Goal: Information Seeking & Learning: Learn about a topic

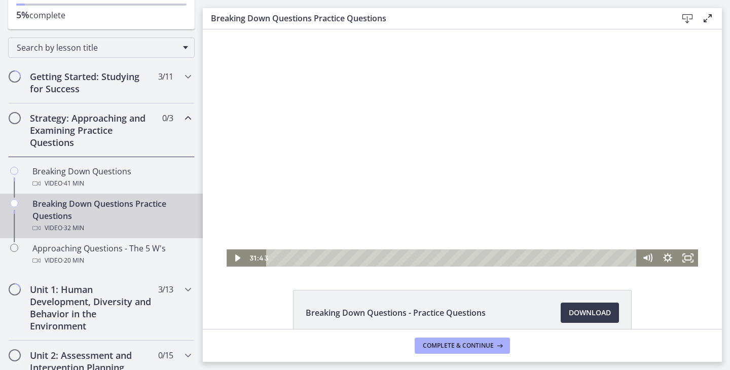
scroll to position [132, 0]
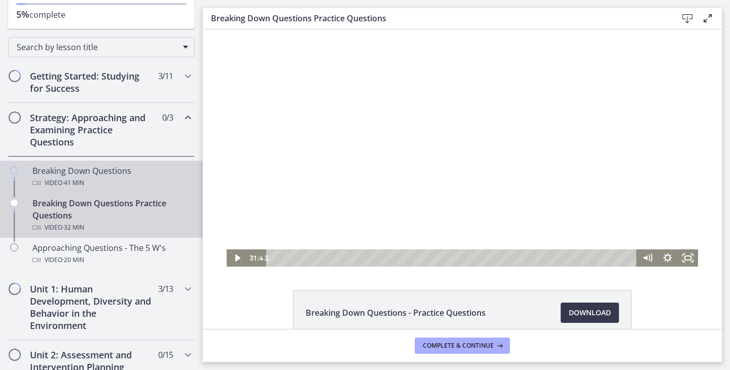
click at [67, 187] on span "· 41 min" at bounding box center [73, 183] width 22 height 12
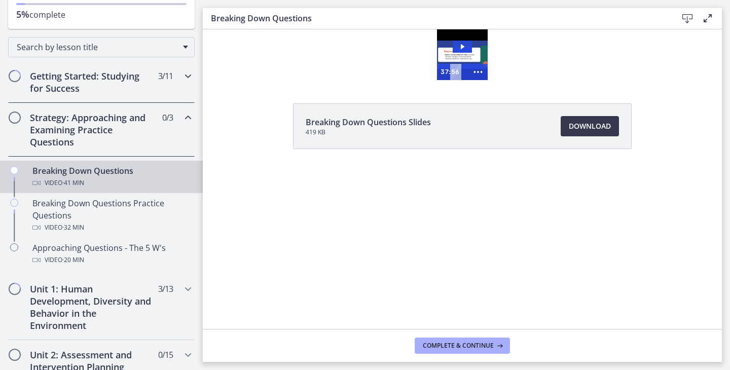
click at [117, 88] on h2 "Getting Started: Studying for Success" at bounding box center [92, 82] width 124 height 24
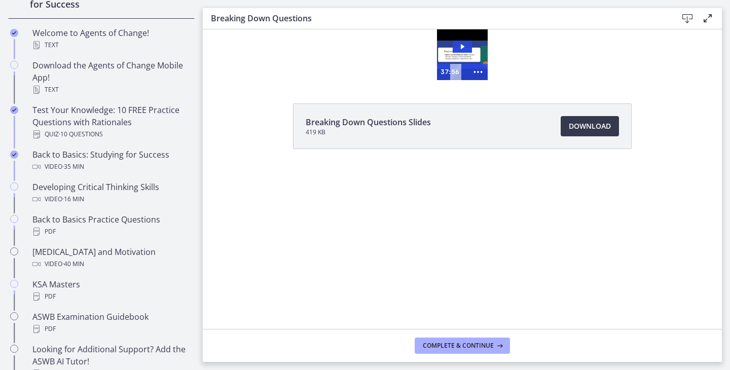
scroll to position [218, 0]
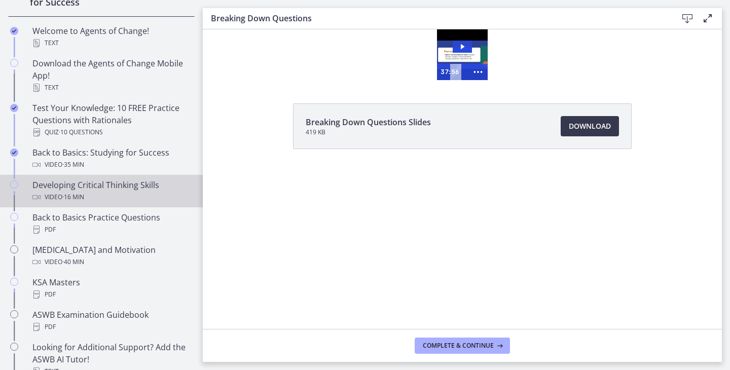
click at [113, 188] on div "Developing Critical Thinking Skills Video · 16 min" at bounding box center [111, 191] width 158 height 24
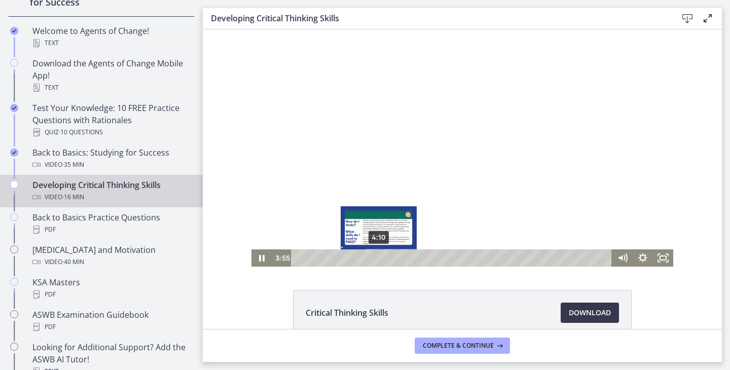
click at [379, 260] on div "4:10" at bounding box center [453, 257] width 309 height 17
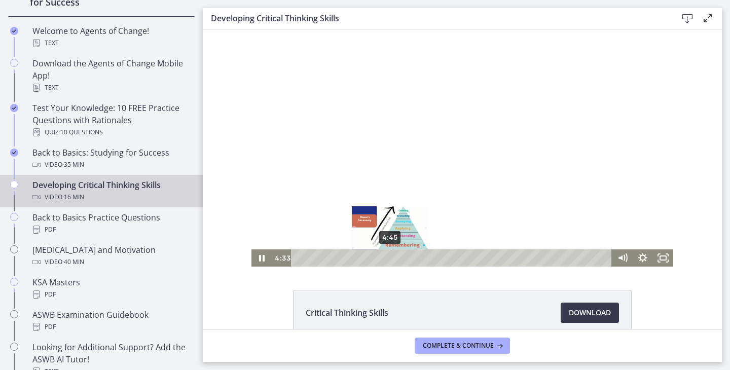
click at [390, 258] on div "4:45" at bounding box center [453, 257] width 309 height 17
click at [646, 259] on icon "Show settings menu" at bounding box center [643, 257] width 20 height 17
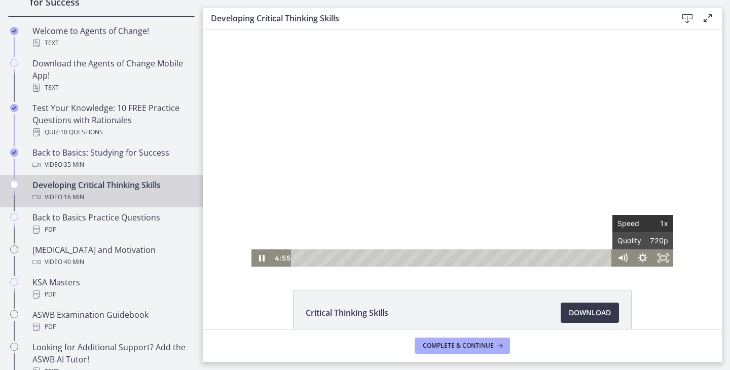
click at [647, 227] on span "1x" at bounding box center [655, 223] width 25 height 17
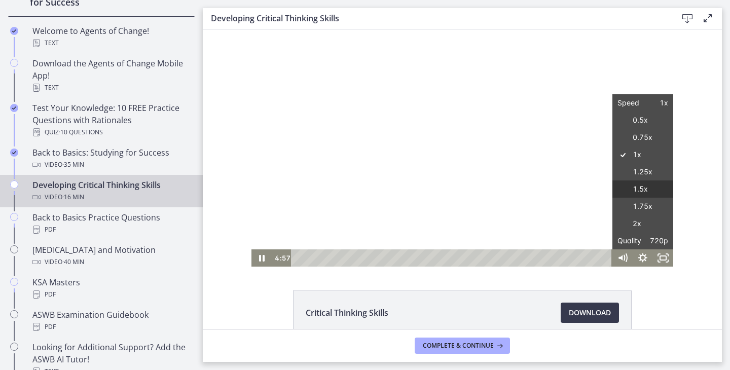
click at [642, 191] on label "1.5x" at bounding box center [642, 189] width 61 height 18
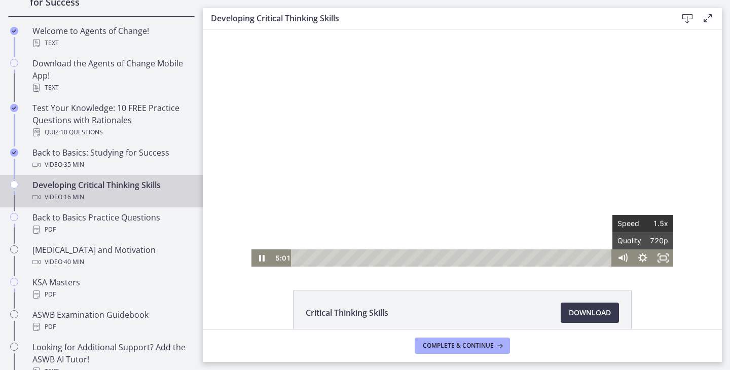
click at [644, 222] on span "1.5x" at bounding box center [655, 223] width 25 height 17
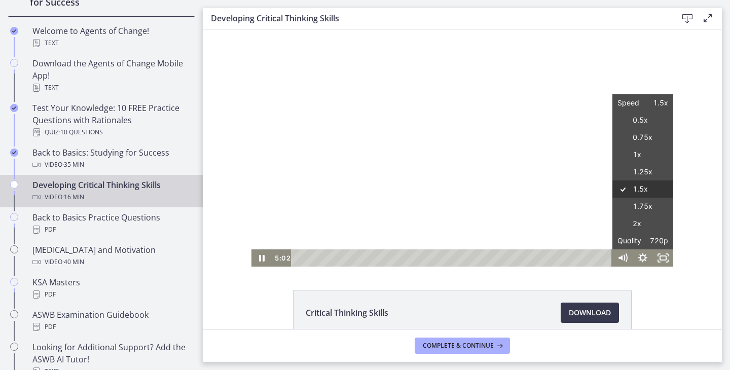
click at [641, 203] on label "1.75x" at bounding box center [642, 207] width 61 height 18
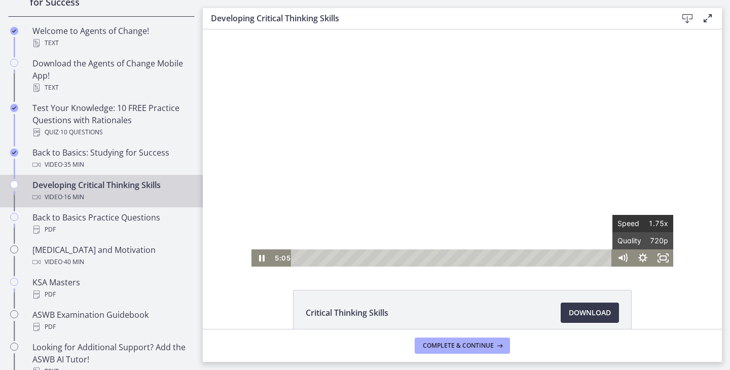
click at [645, 227] on span "1.75x" at bounding box center [655, 223] width 25 height 17
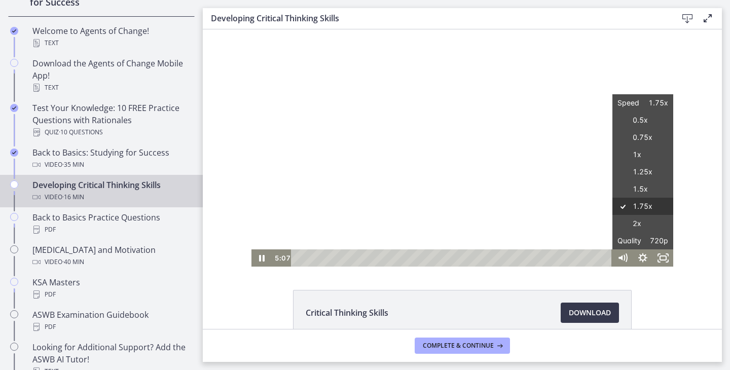
click at [644, 220] on label "2x" at bounding box center [642, 224] width 61 height 18
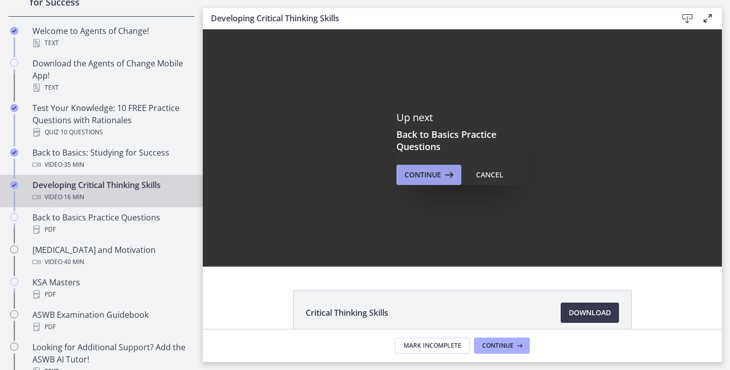
click at [444, 171] on icon at bounding box center [448, 175] width 14 height 12
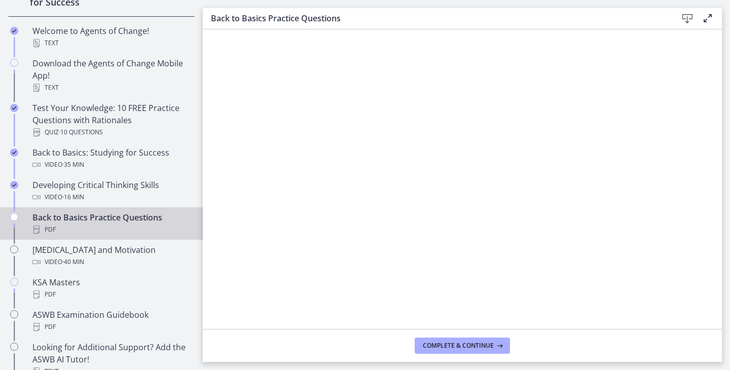
click at [498, 356] on footer "Complete & continue" at bounding box center [462, 345] width 519 height 33
click at [495, 349] on icon at bounding box center [499, 346] width 10 height 8
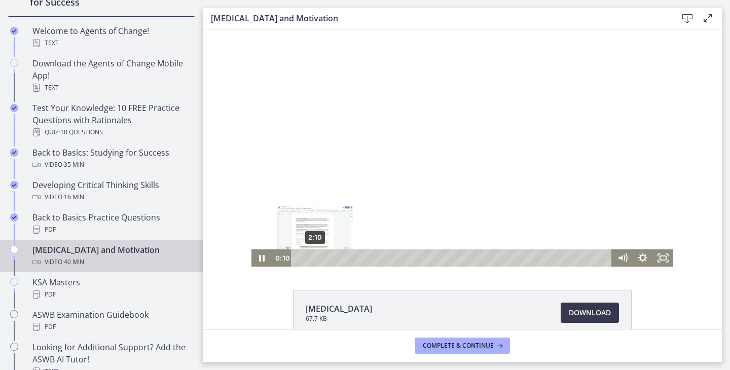
click at [315, 256] on div "2:10" at bounding box center [453, 257] width 309 height 17
click at [344, 256] on div "5:55" at bounding box center [453, 257] width 309 height 17
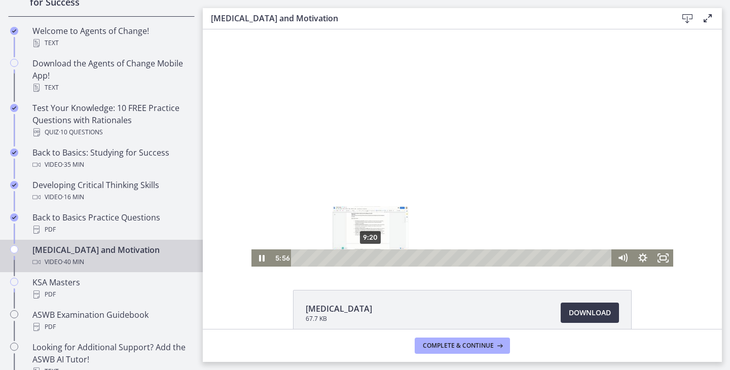
click at [374, 260] on div "9:20" at bounding box center [453, 257] width 309 height 17
click at [392, 205] on div at bounding box center [462, 147] width 422 height 237
click at [393, 260] on div "12:14" at bounding box center [453, 257] width 309 height 17
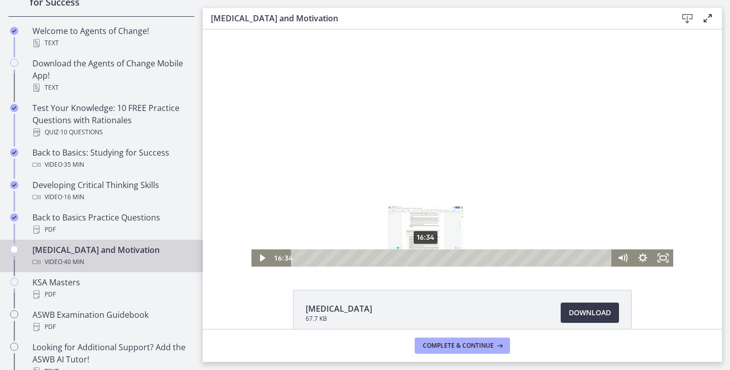
click at [426, 259] on div "16:34" at bounding box center [453, 257] width 309 height 17
click at [451, 255] on div "19:47" at bounding box center [453, 257] width 309 height 17
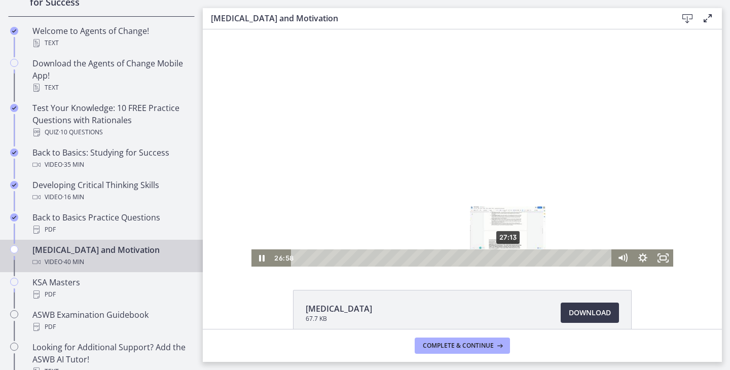
click at [508, 259] on div "27:13" at bounding box center [453, 257] width 309 height 17
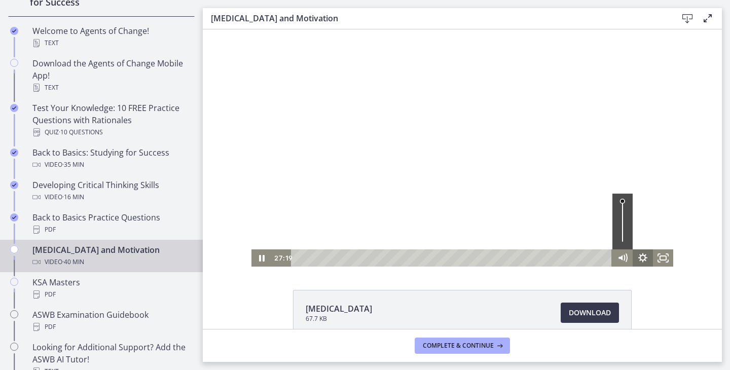
click at [643, 260] on icon "Show settings menu" at bounding box center [643, 257] width 20 height 17
click at [644, 219] on span "2x" at bounding box center [655, 223] width 25 height 17
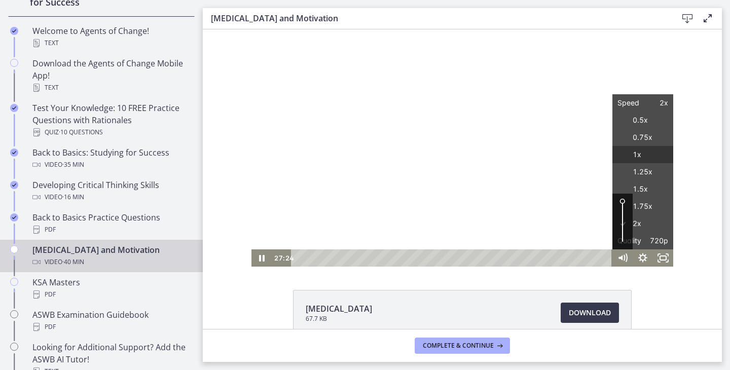
click at [637, 152] on label "1x" at bounding box center [642, 155] width 61 height 18
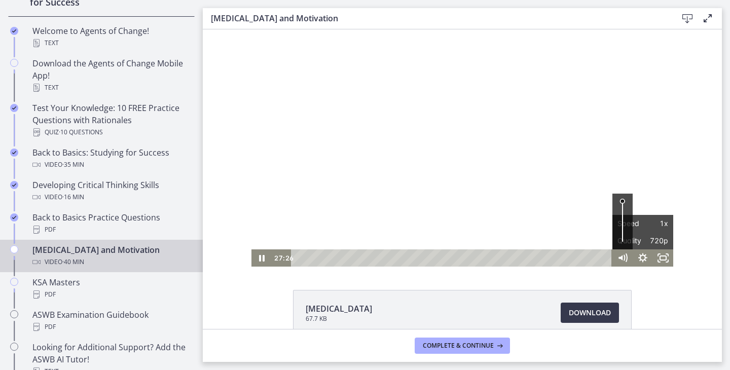
click at [606, 177] on div at bounding box center [462, 147] width 422 height 237
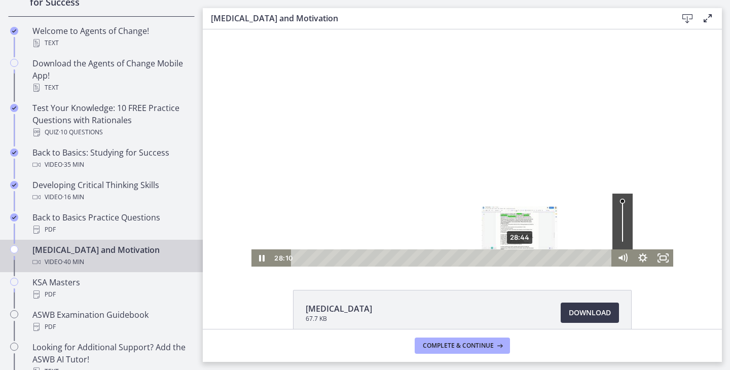
click at [520, 256] on div "28:44" at bounding box center [453, 257] width 309 height 17
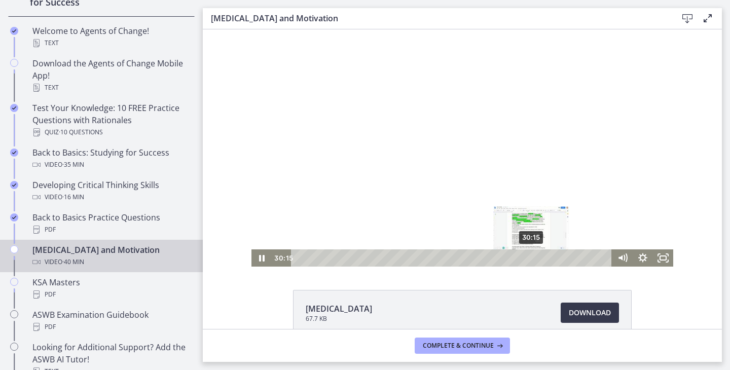
click at [532, 258] on div "Playbar" at bounding box center [531, 258] width 6 height 6
click at [578, 200] on div at bounding box center [462, 147] width 422 height 237
click at [529, 227] on div at bounding box center [462, 147] width 422 height 237
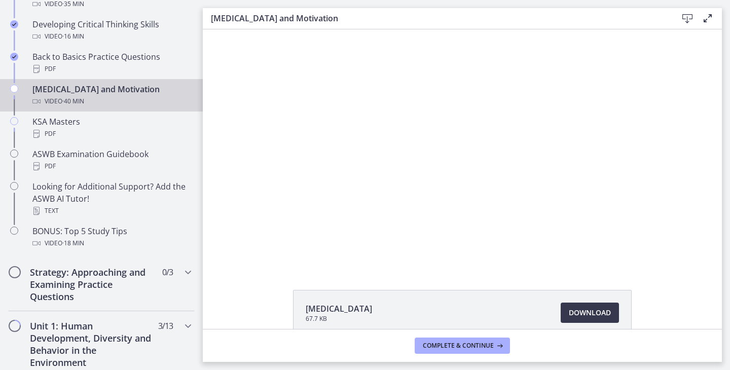
scroll to position [377, 0]
click at [595, 224] on div at bounding box center [462, 147] width 422 height 237
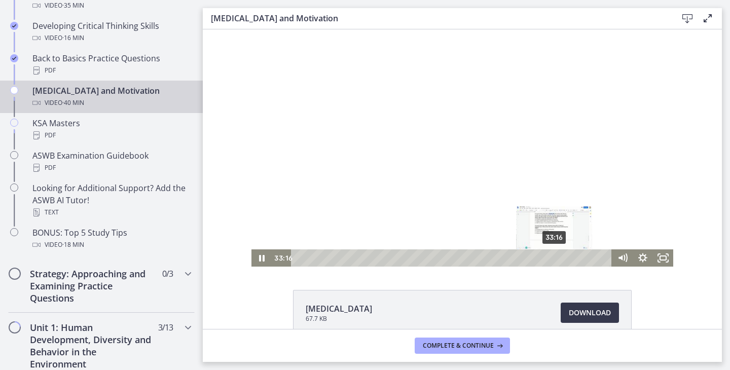
click at [555, 257] on div "33:16" at bounding box center [453, 257] width 309 height 17
click at [556, 258] on div "Playbar" at bounding box center [556, 258] width 6 height 6
click at [517, 106] on div at bounding box center [462, 147] width 422 height 237
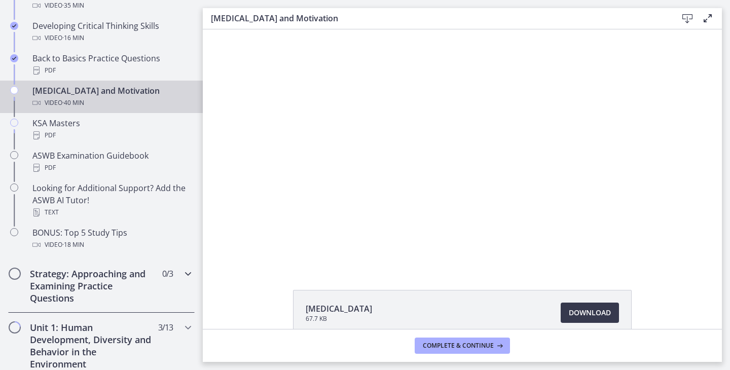
scroll to position [855, 0]
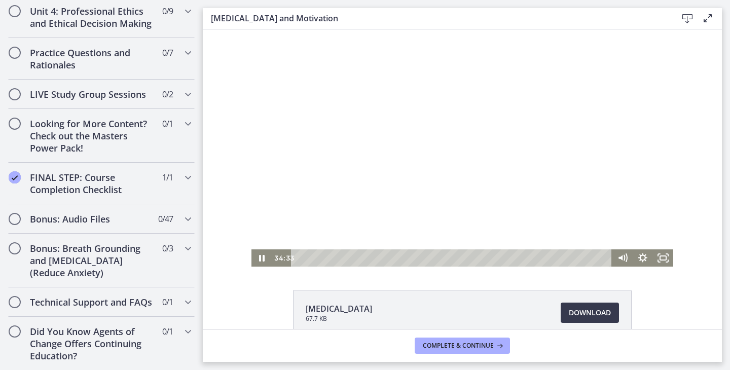
click at [518, 155] on div at bounding box center [462, 147] width 422 height 237
